Goal: Check status: Check status

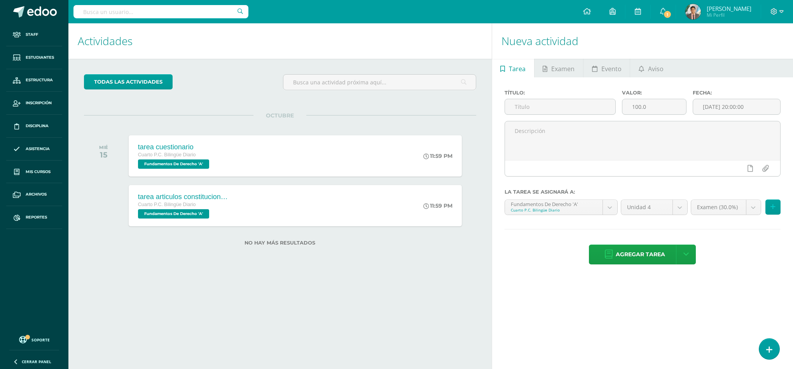
click at [218, 5] on input "text" at bounding box center [160, 11] width 175 height 13
paste input "ESVIN JOSUÉ"
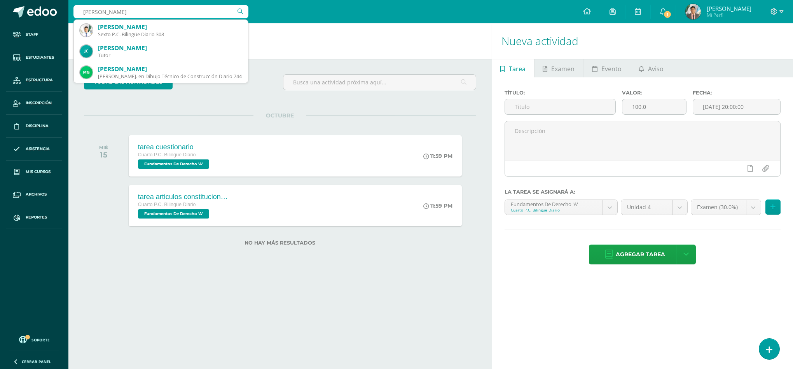
type input "ESVIN JOSUÉ"
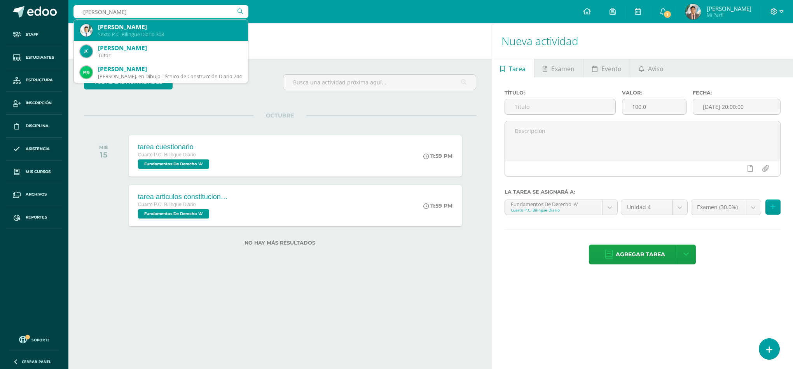
click at [192, 33] on div "Sexto P.C. Bilingüe Diario 308" at bounding box center [170, 34] width 144 height 7
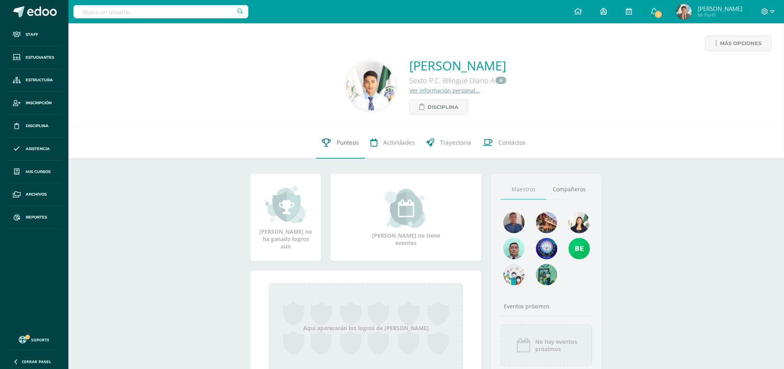
click at [347, 140] on span "Punteos" at bounding box center [348, 143] width 22 height 8
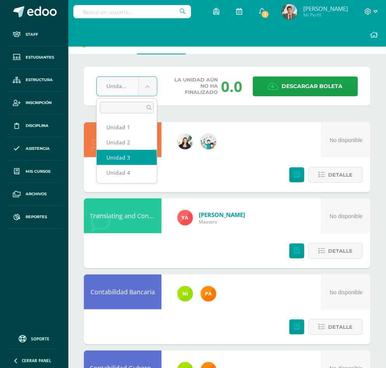
select select "Unidad 3"
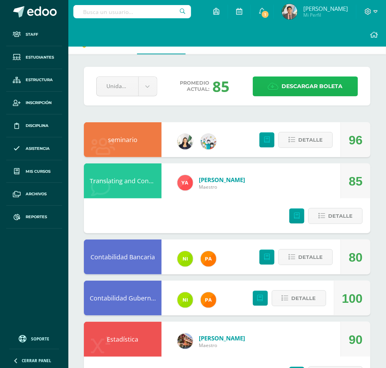
click at [316, 89] on span "Descargar boleta" at bounding box center [312, 86] width 61 height 19
